Goal: Task Accomplishment & Management: Manage account settings

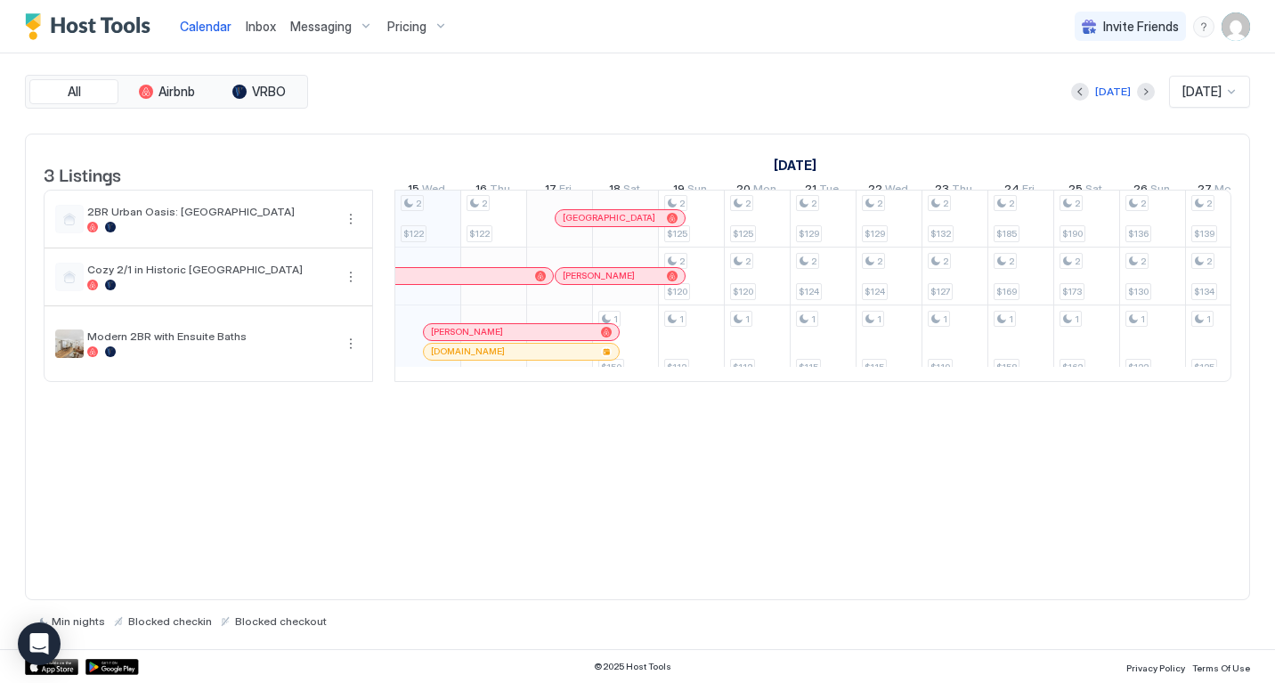
scroll to position [0, 989]
click at [417, 20] on span "Pricing" at bounding box center [406, 27] width 39 height 16
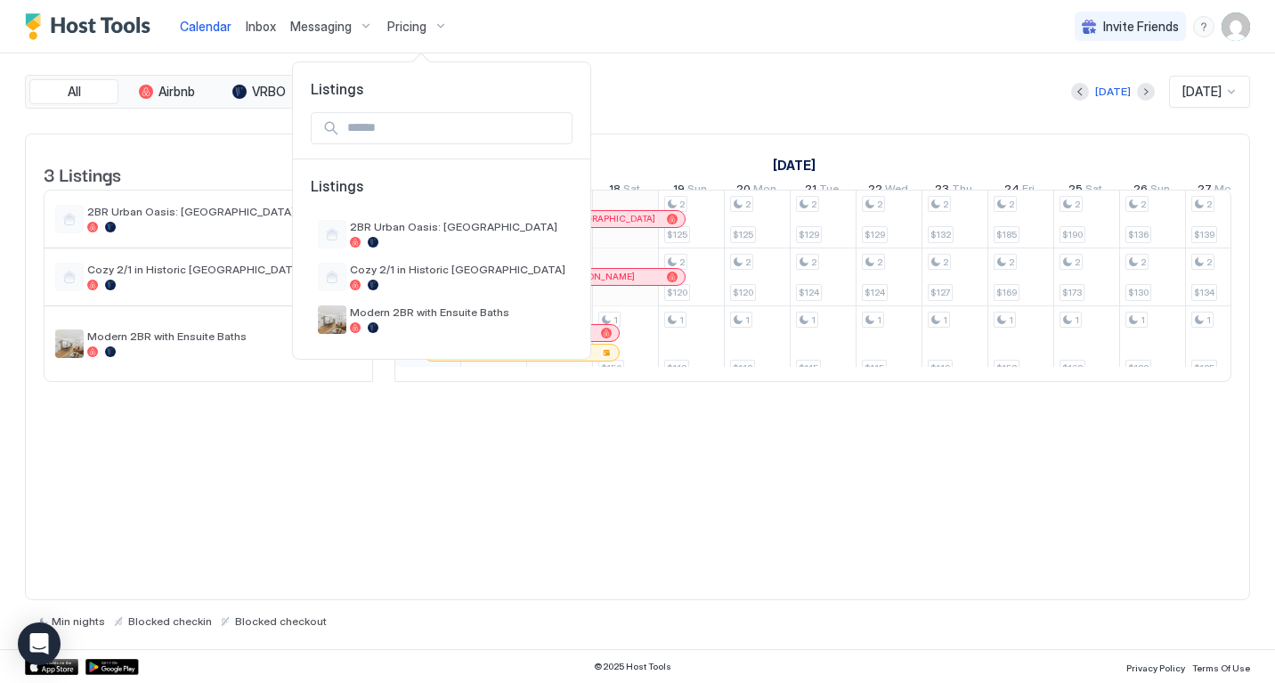
click at [325, 22] on div at bounding box center [637, 341] width 1275 height 683
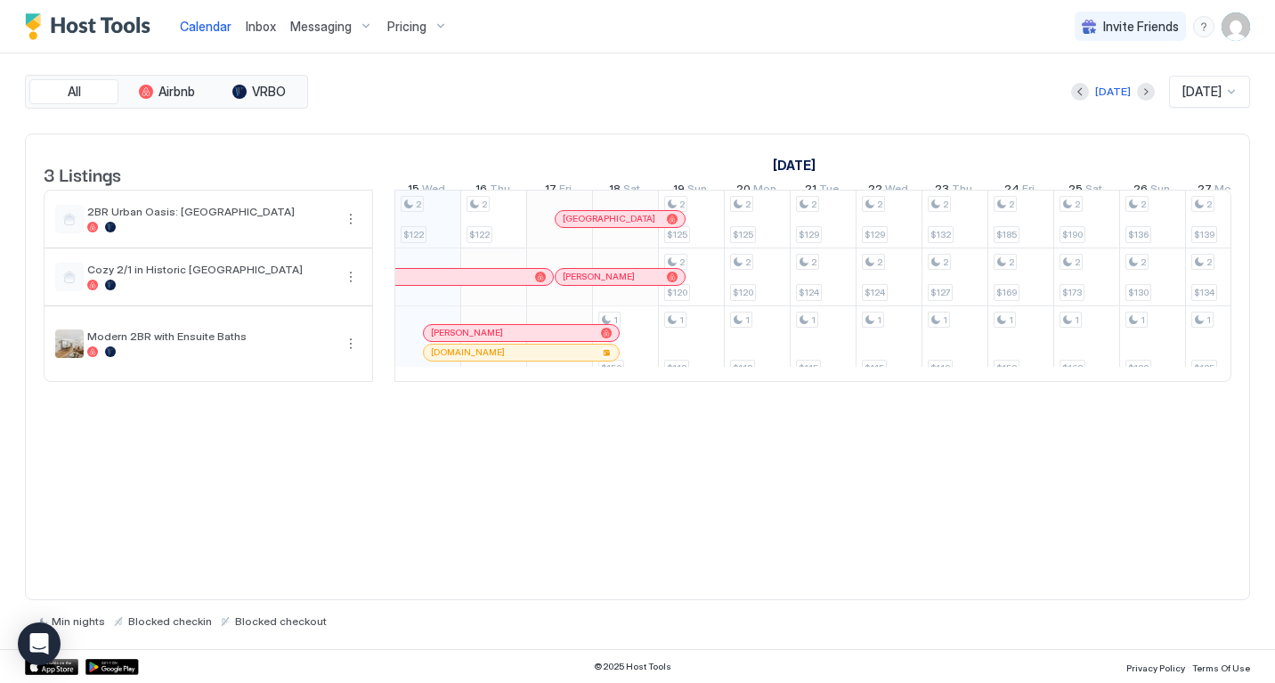
click at [320, 27] on span "Messaging" at bounding box center [320, 27] width 61 height 16
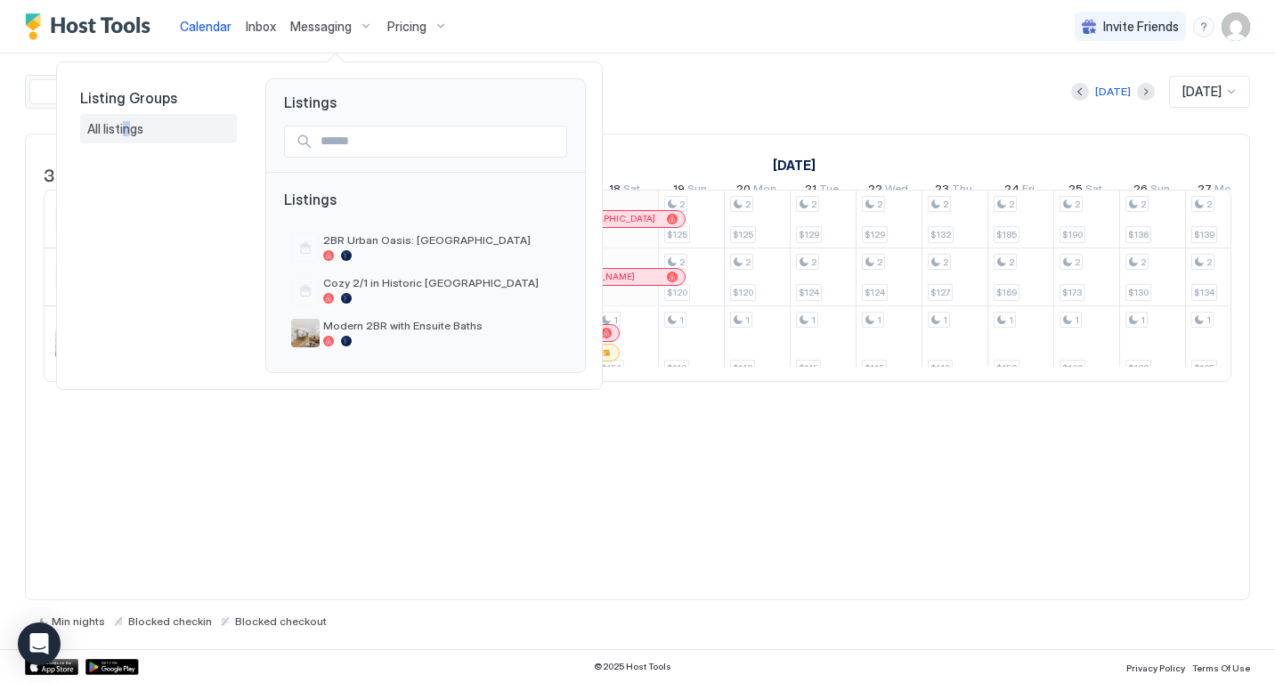
click at [126, 134] on span "All listings" at bounding box center [116, 129] width 59 height 16
click at [130, 141] on div "All listings" at bounding box center [158, 129] width 157 height 30
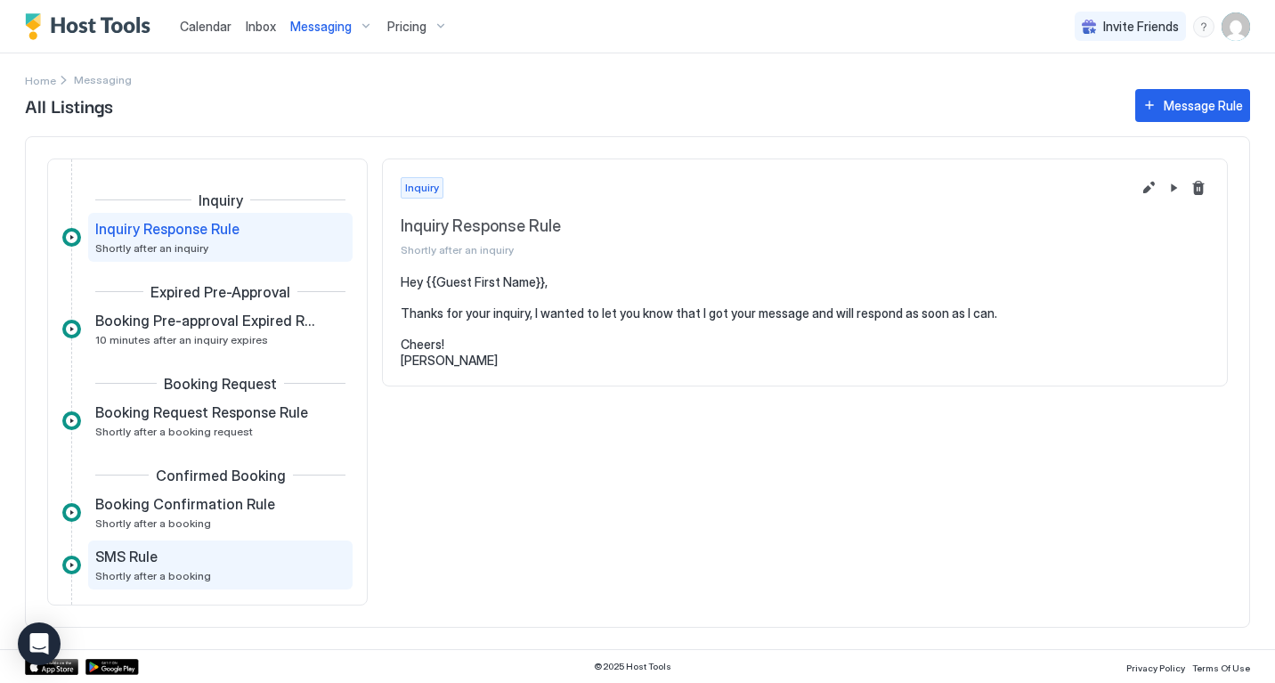
click at [263, 552] on div "SMS Rule" at bounding box center [207, 556] width 225 height 18
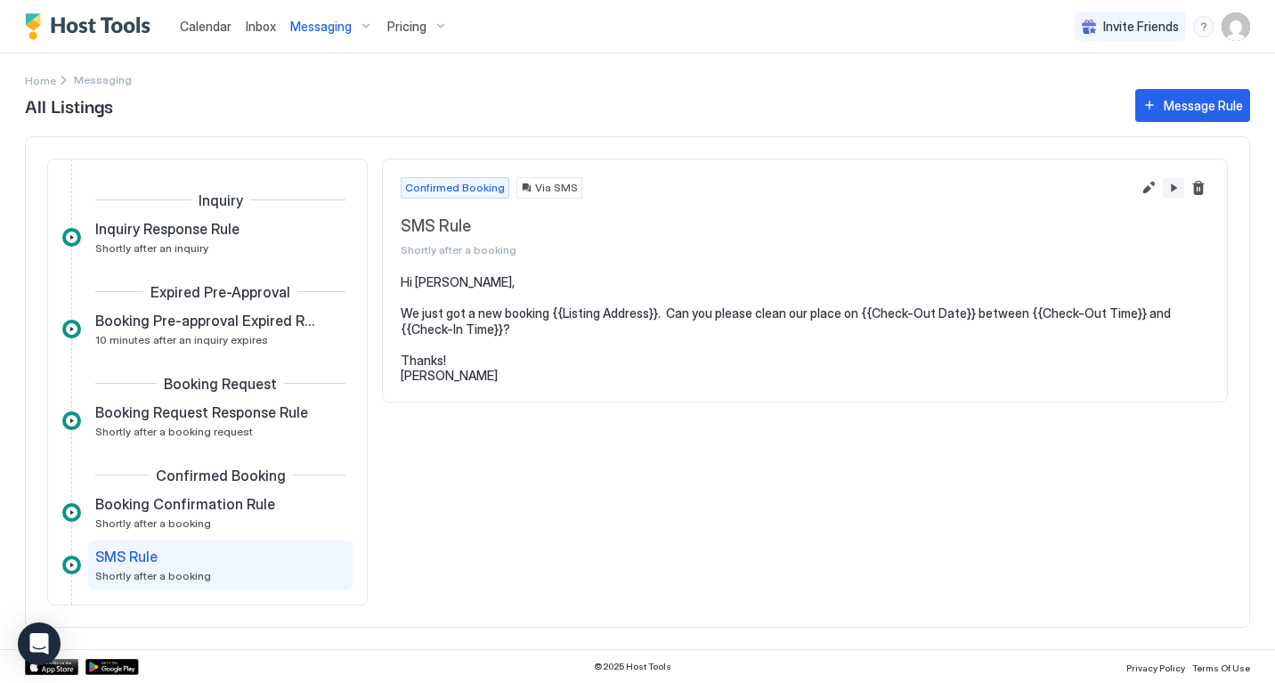
click at [1153, 190] on button "Edit message rule" at bounding box center [1148, 187] width 21 height 21
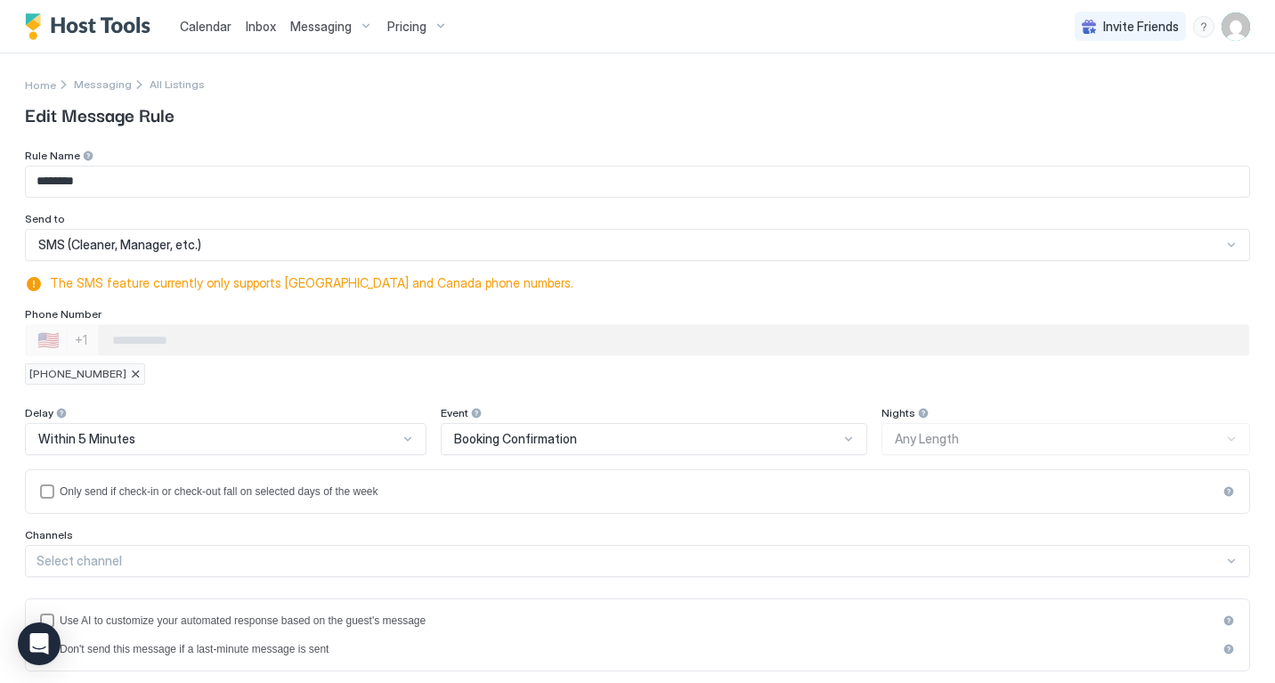
click at [466, 331] on input "Phone Number input" at bounding box center [673, 340] width 1150 height 32
click at [466, 262] on div "Rule Name ******** Send to SMS (Cleaner, Manager, etc.) The SMS feature current…" at bounding box center [637, 267] width 1225 height 236
click at [471, 251] on div "SMS (Cleaner, Manager, etc.)" at bounding box center [629, 245] width 1183 height 16
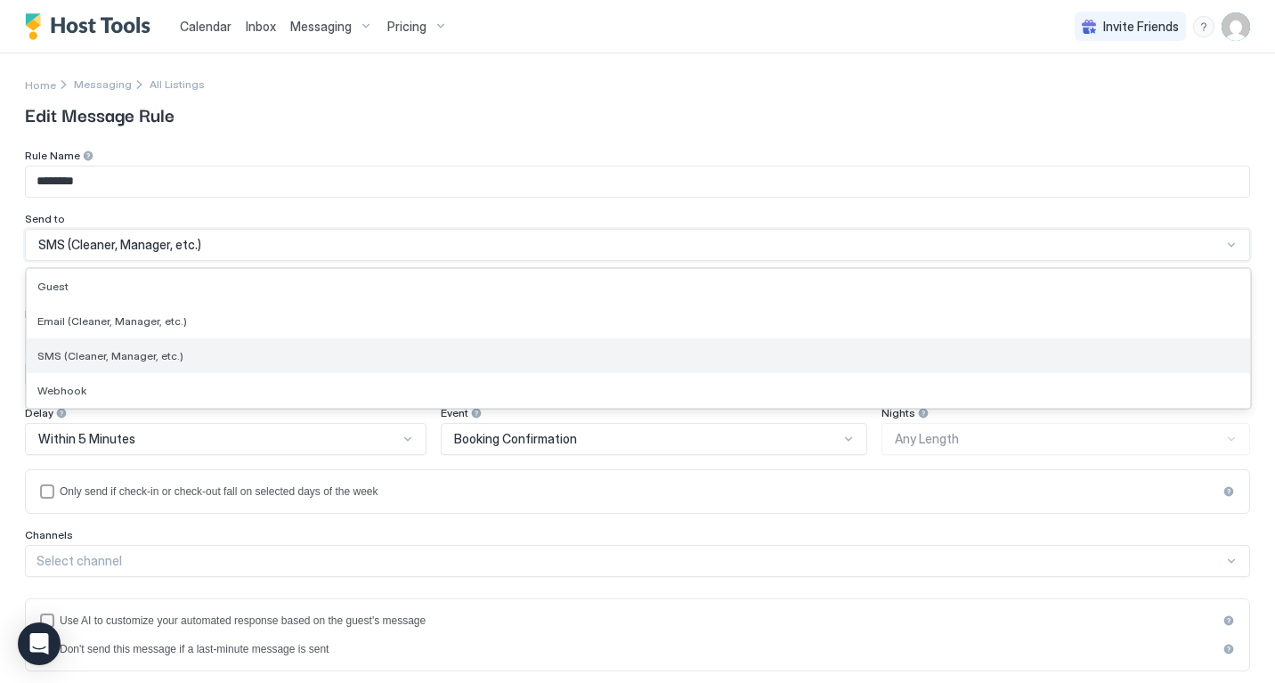
click at [401, 338] on div "SMS (Cleaner, Manager, etc.)" at bounding box center [638, 355] width 1223 height 35
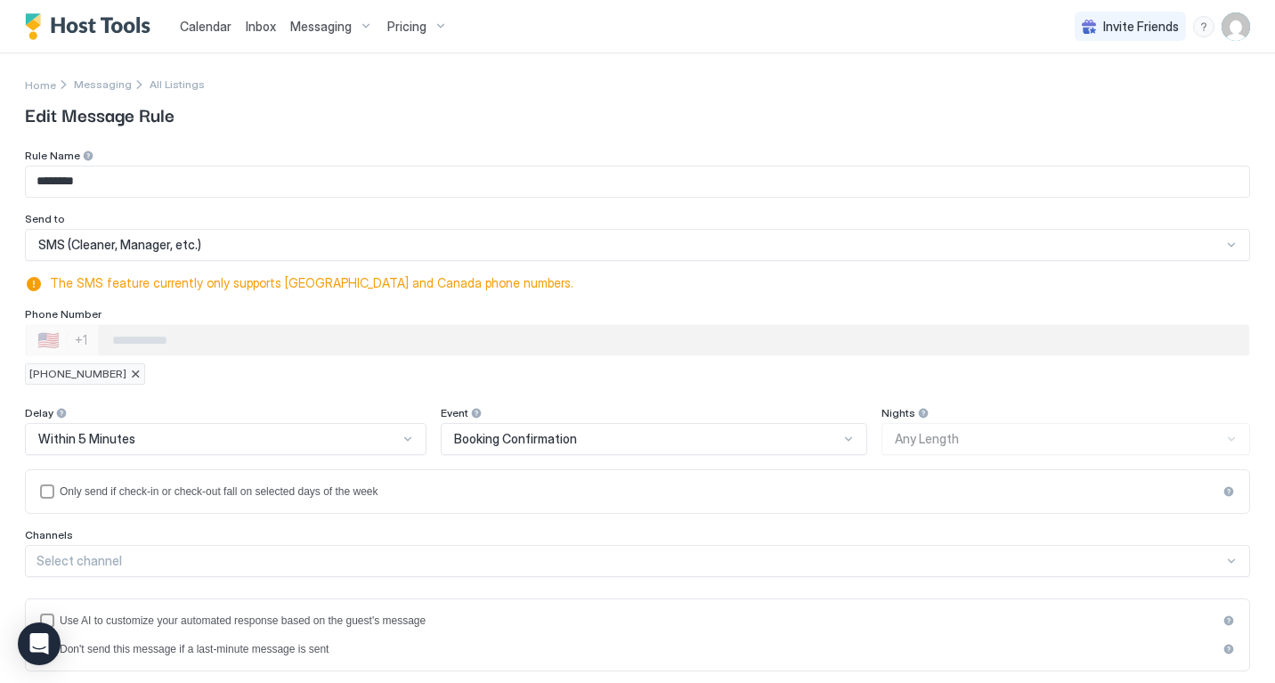
click at [521, 329] on input "Phone Number input" at bounding box center [673, 340] width 1150 height 32
click at [661, 387] on div "**********" at bounding box center [637, 557] width 1225 height 817
click at [1017, 348] on input "Phone Number input" at bounding box center [673, 340] width 1150 height 32
click at [130, 376] on div at bounding box center [135, 374] width 11 height 11
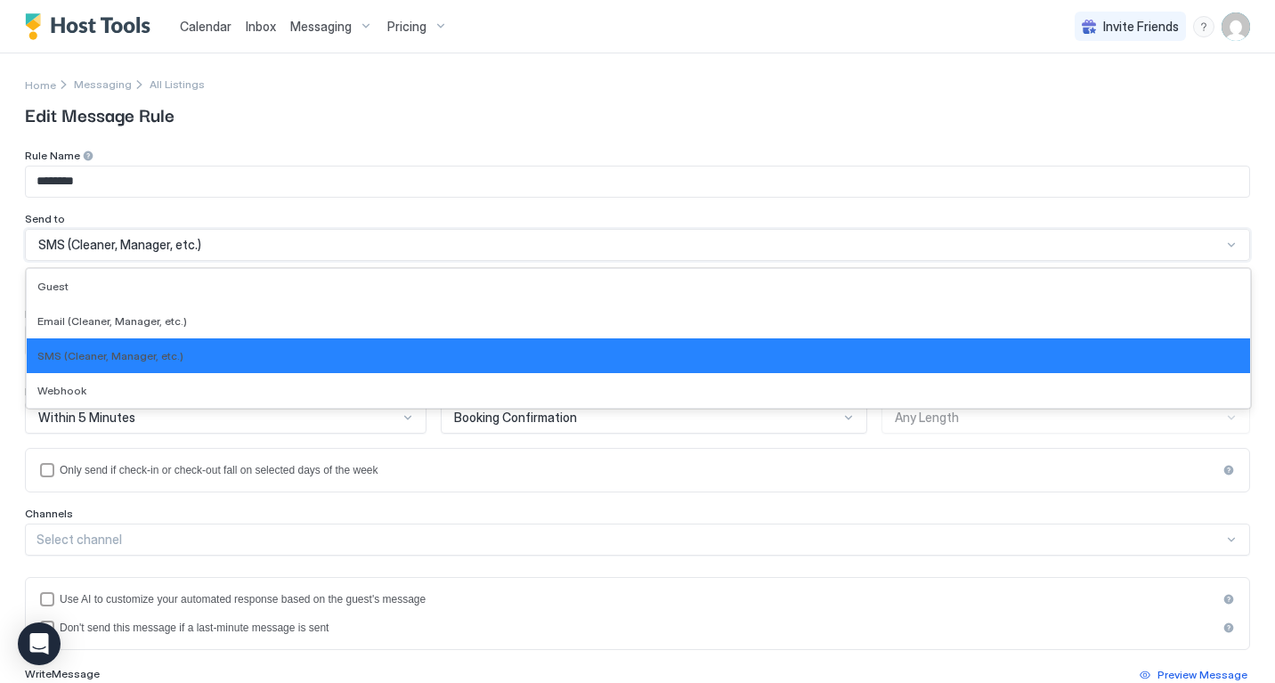
click at [166, 253] on div "SMS (Cleaner, Manager, etc.)" at bounding box center [637, 245] width 1225 height 32
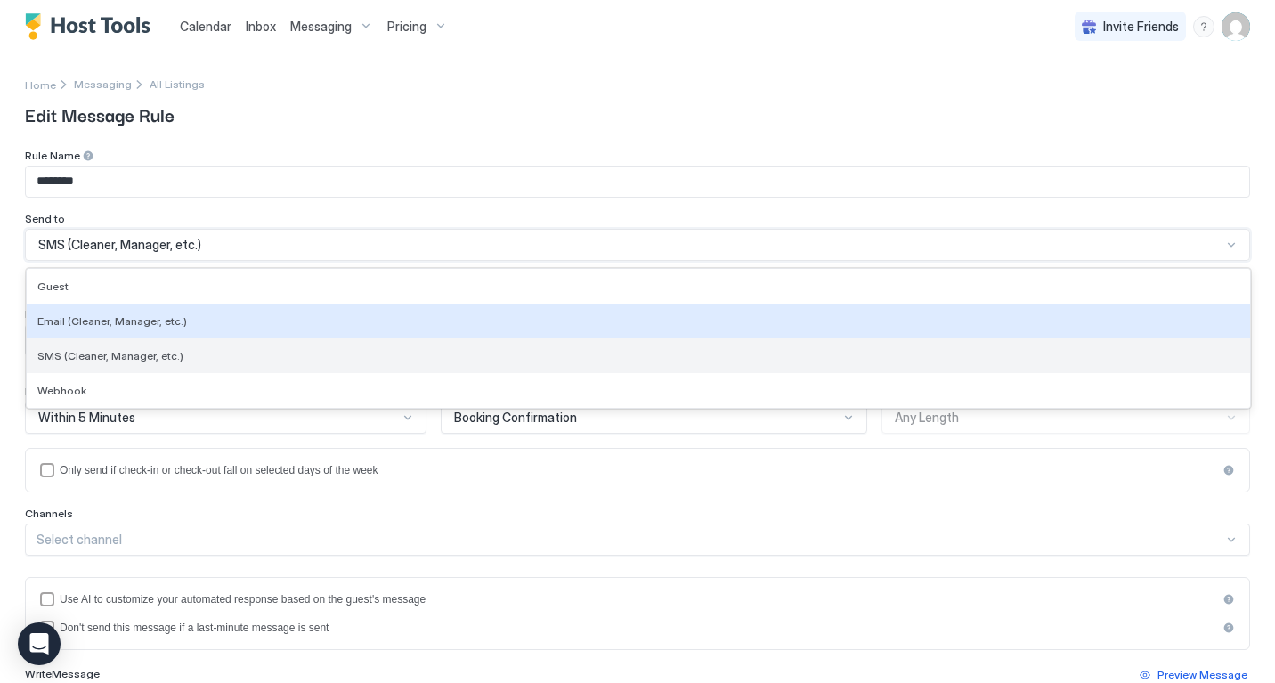
click at [176, 349] on div "SMS (Cleaner, Manager, etc.)" at bounding box center [638, 355] width 1202 height 13
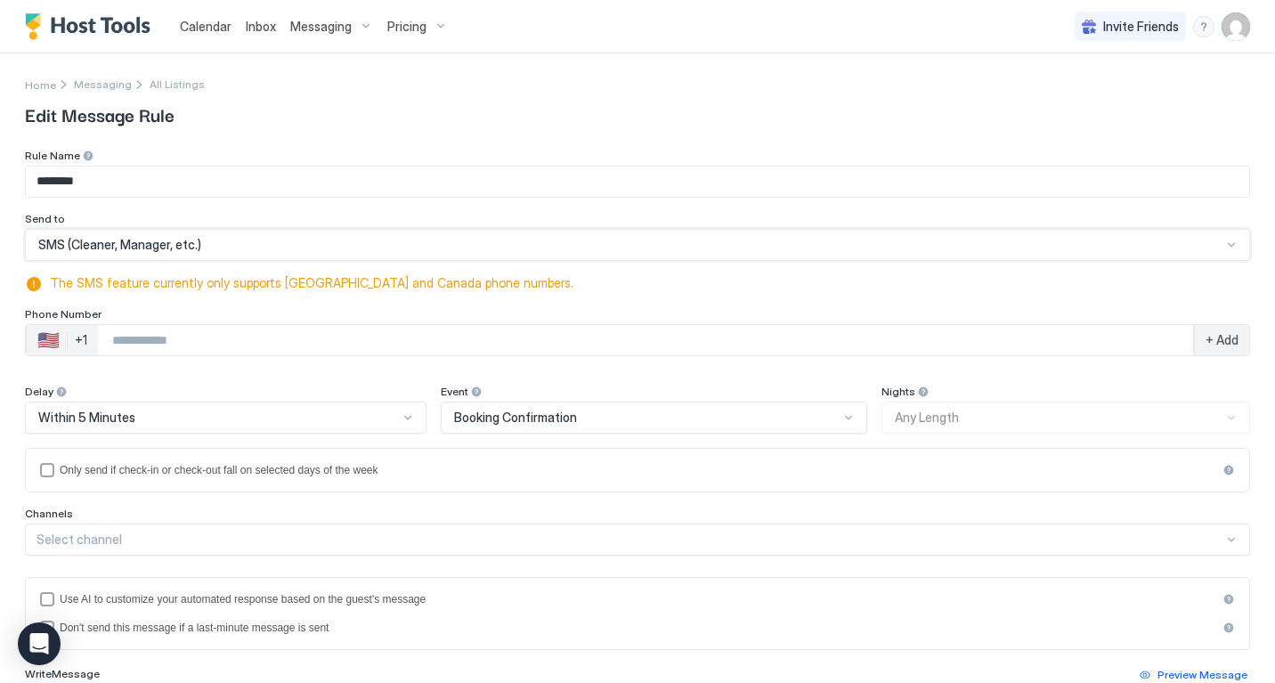
click at [207, 185] on input "********" at bounding box center [637, 181] width 1223 height 30
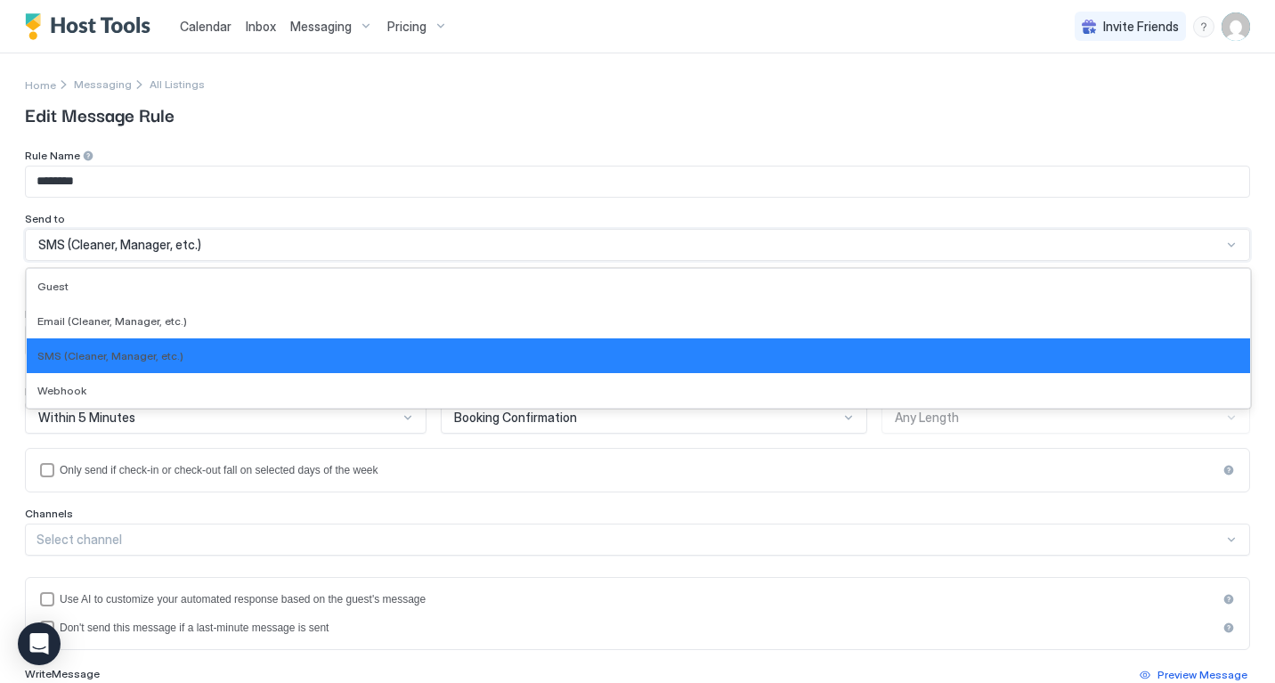
click at [217, 237] on div "SMS (Cleaner, Manager, etc.)" at bounding box center [629, 245] width 1183 height 16
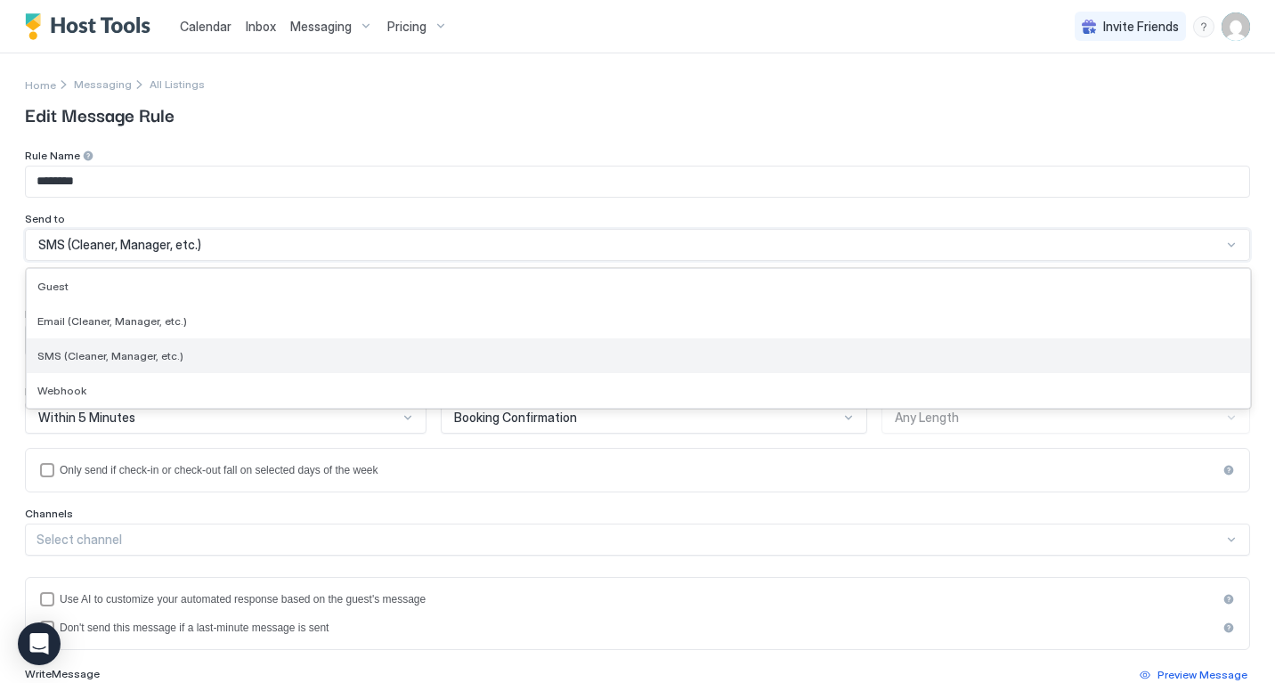
click at [198, 360] on div "SMS (Cleaner, Manager, etc.)" at bounding box center [638, 355] width 1202 height 13
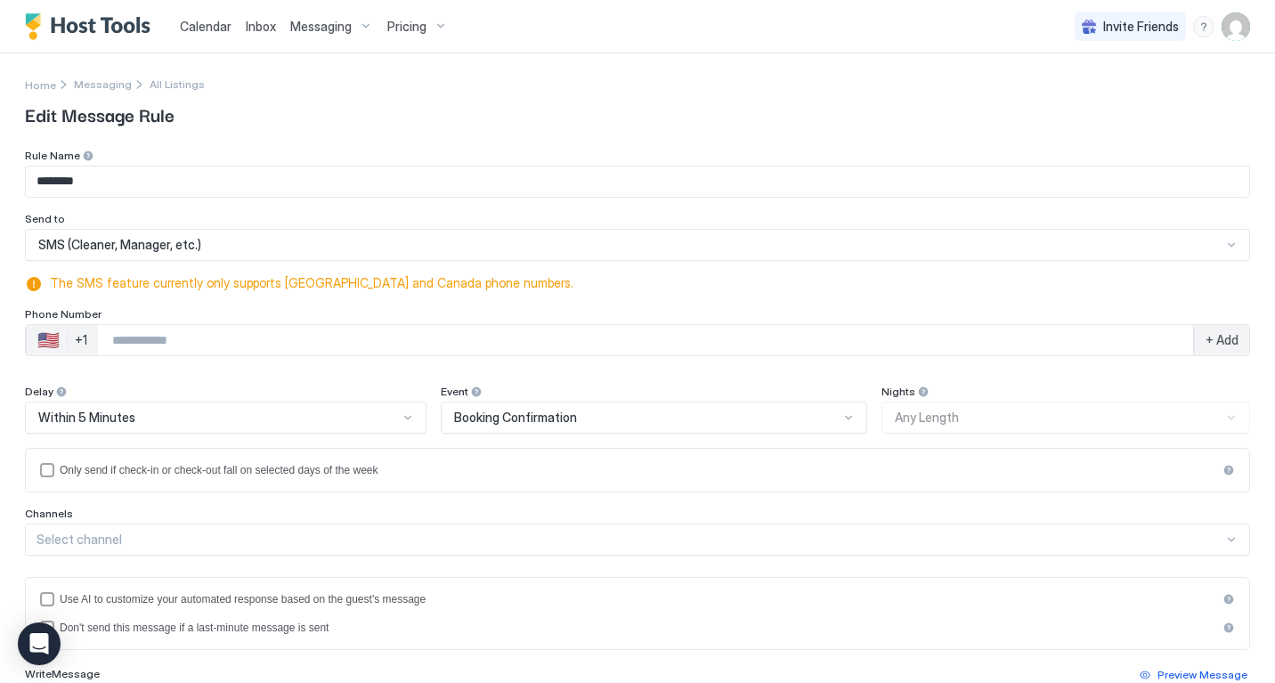
click at [208, 344] on input "Phone Number input" at bounding box center [645, 340] width 1095 height 32
type input "**********"
click at [1235, 330] on div "+ Add" at bounding box center [1221, 340] width 55 height 30
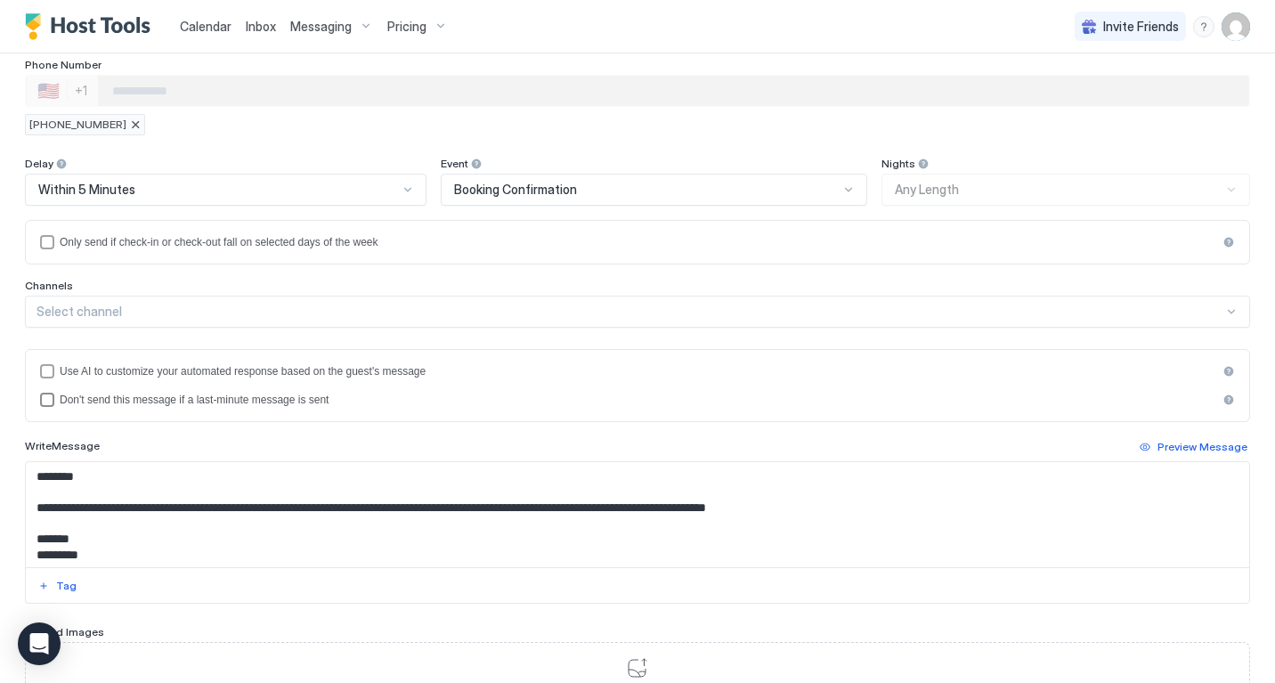
scroll to position [402, 0]
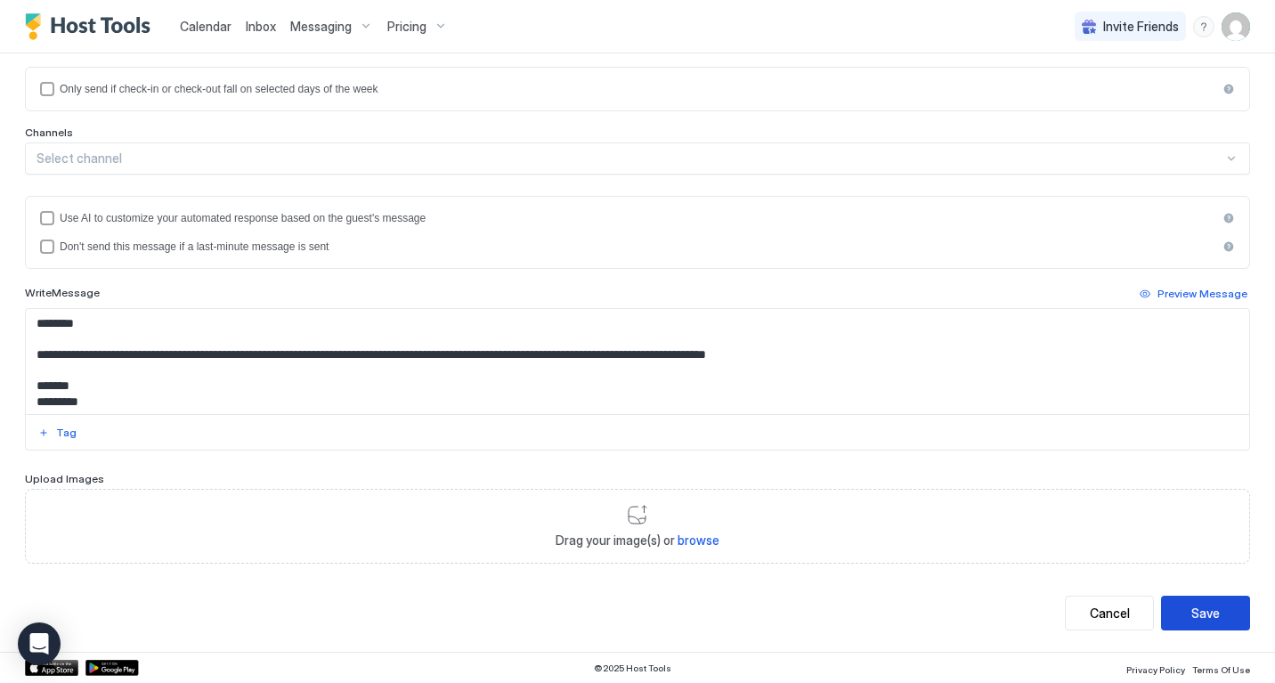
click at [1222, 619] on button "Save" at bounding box center [1205, 612] width 89 height 35
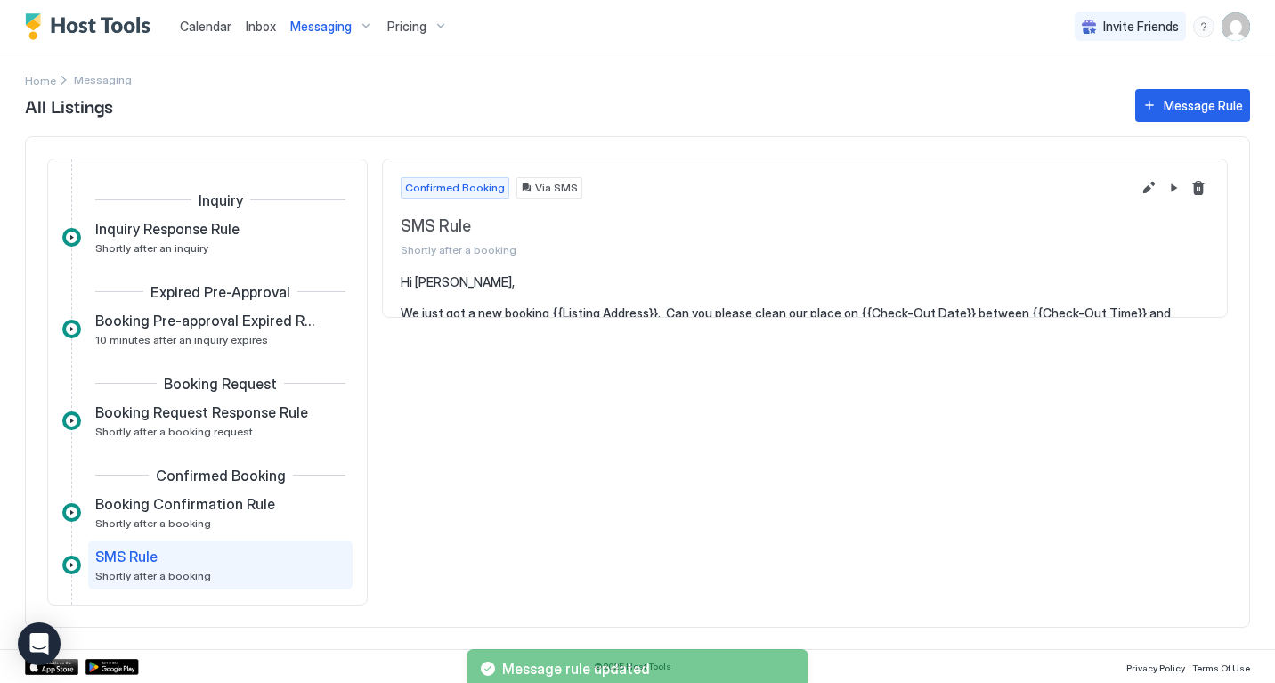
scroll to position [182, 0]
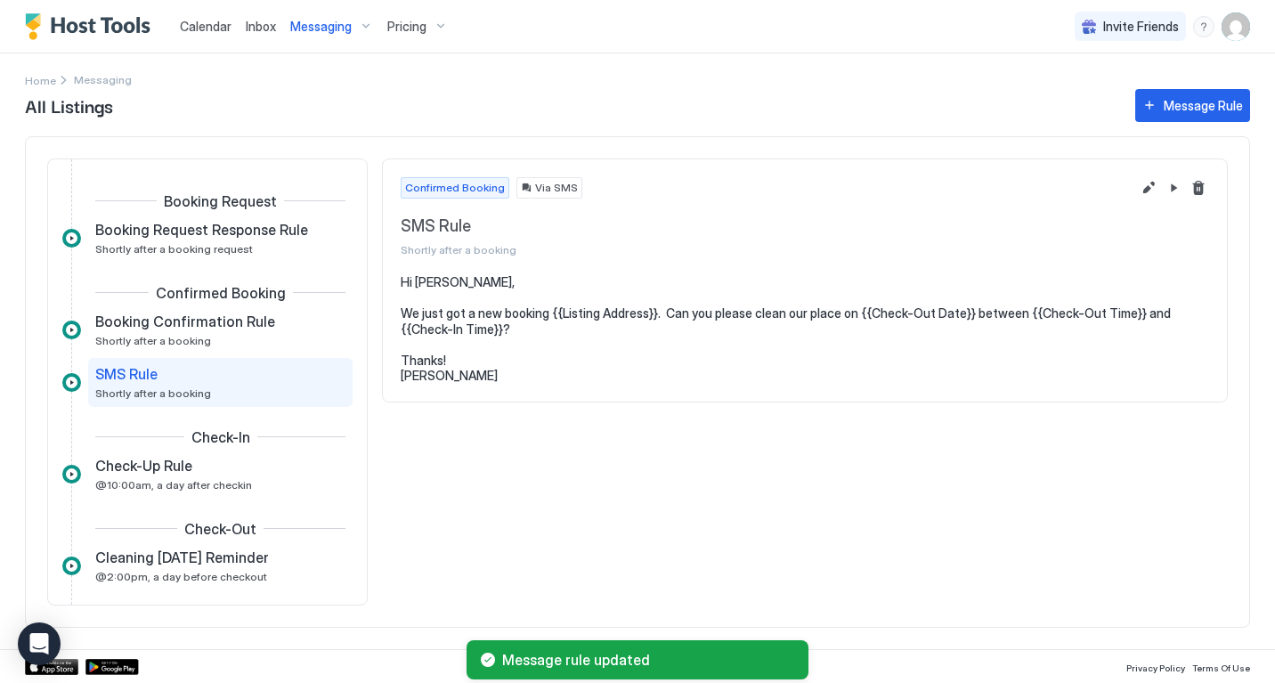
click at [97, 85] on div "All Listings Message Rule Inquiry Inquiry Response Rule Shortly after an inquir…" at bounding box center [637, 366] width 1225 height 563
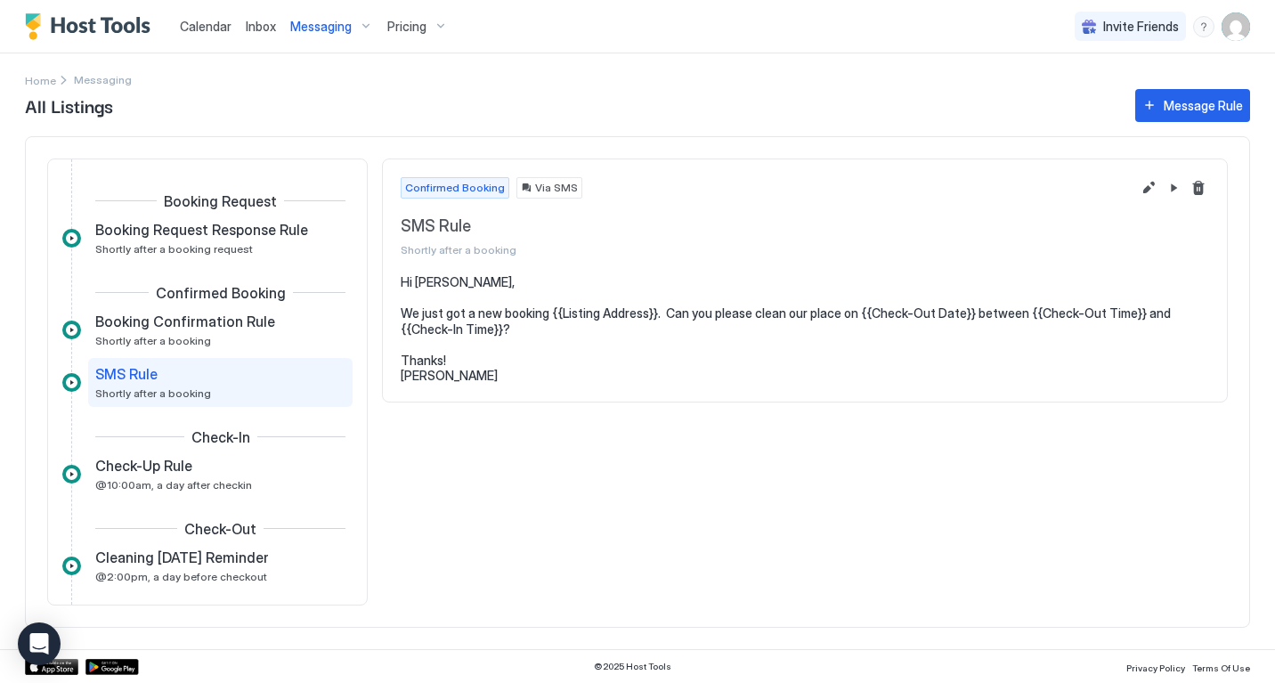
click at [117, 77] on span "Messaging" at bounding box center [103, 79] width 58 height 13
click at [155, 93] on span "All Listings" at bounding box center [571, 105] width 1092 height 27
